Goal: Information Seeking & Learning: Learn about a topic

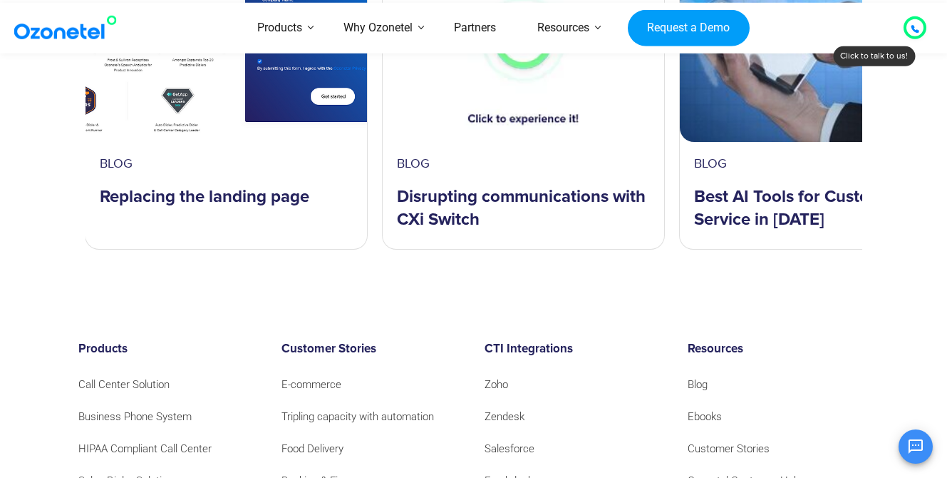
scroll to position [55, 0]
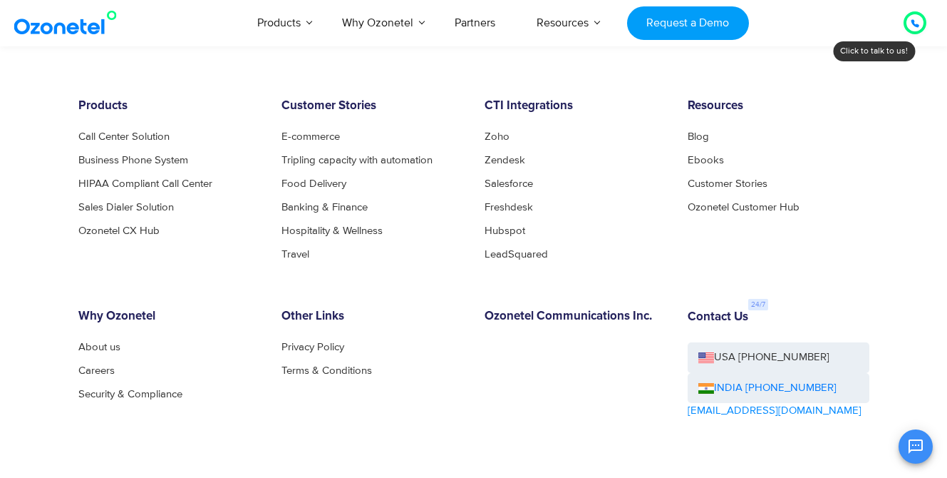
scroll to position [45, 0]
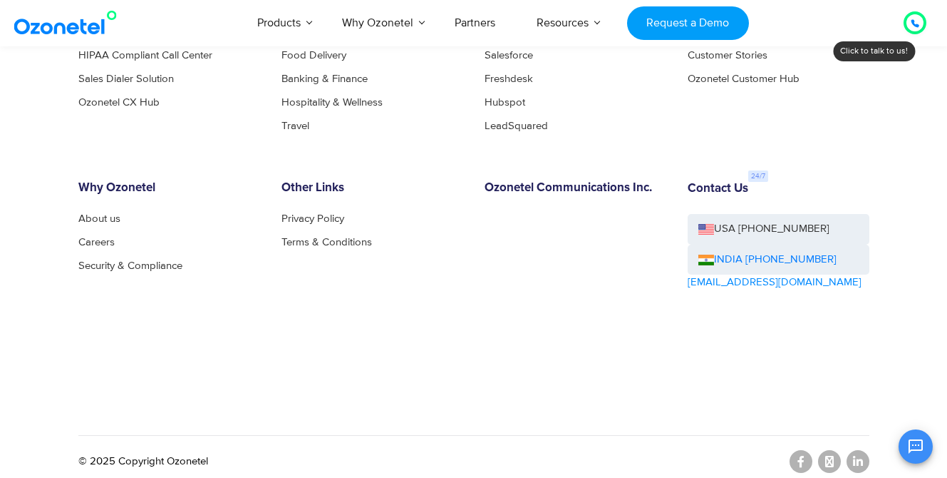
scroll to position [45, 0]
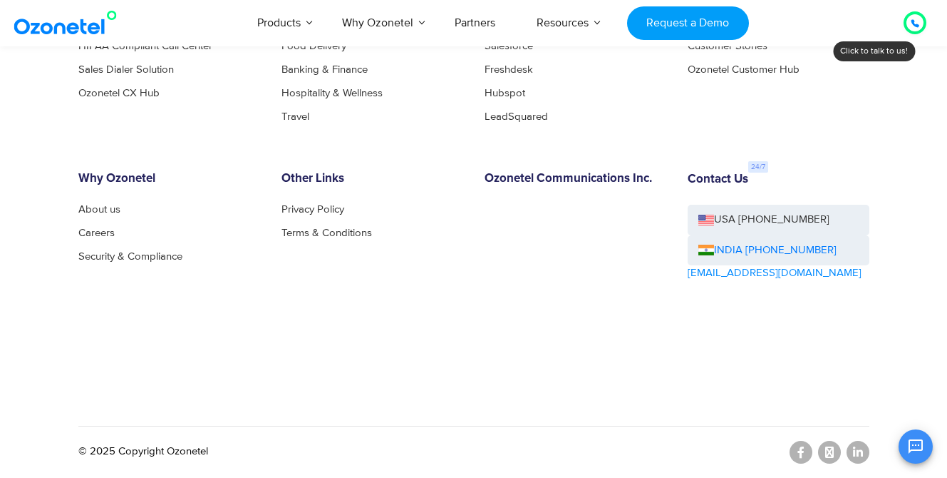
scroll to position [45, 0]
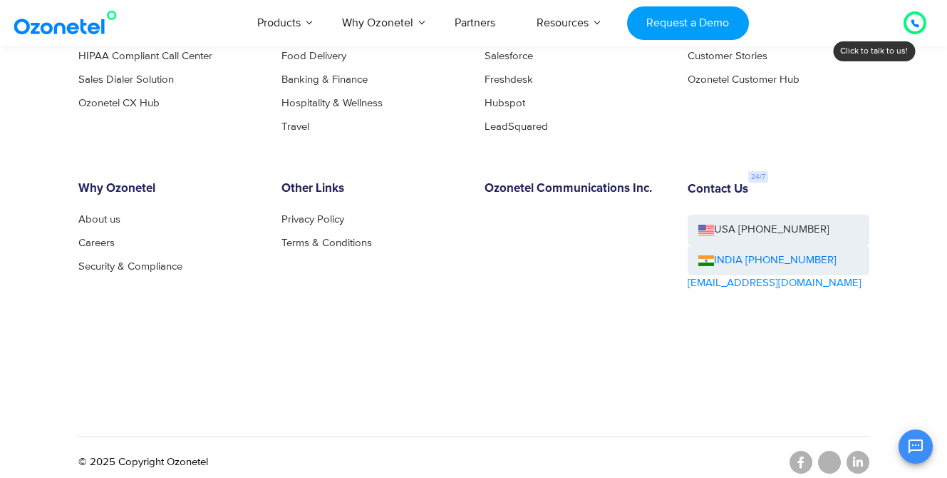
scroll to position [45, 0]
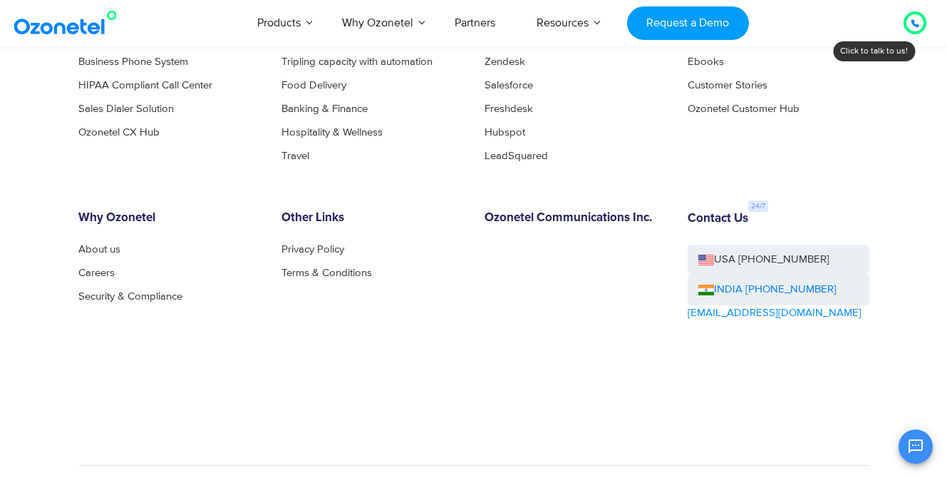
scroll to position [45, 0]
